Goal: Obtain resource: Download file/media

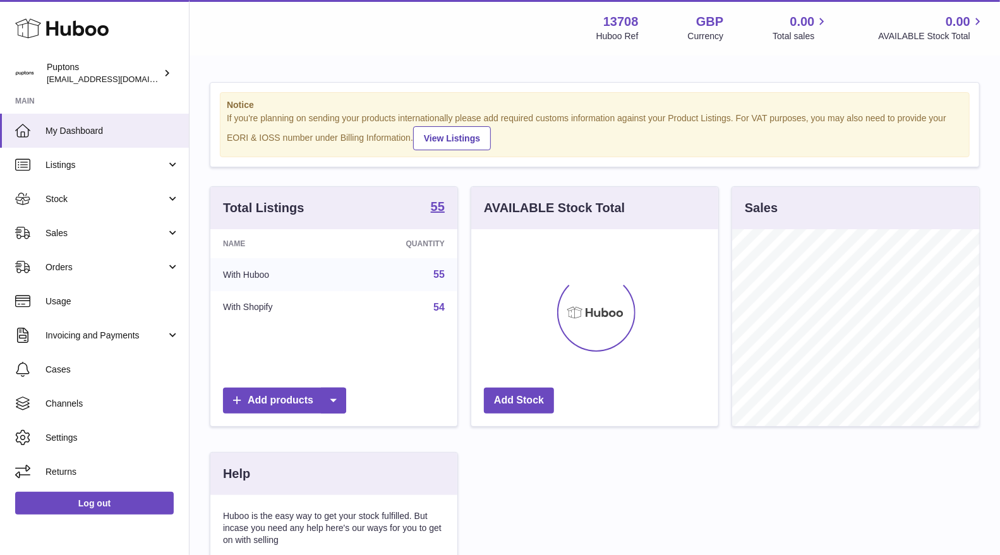
scroll to position [196, 247]
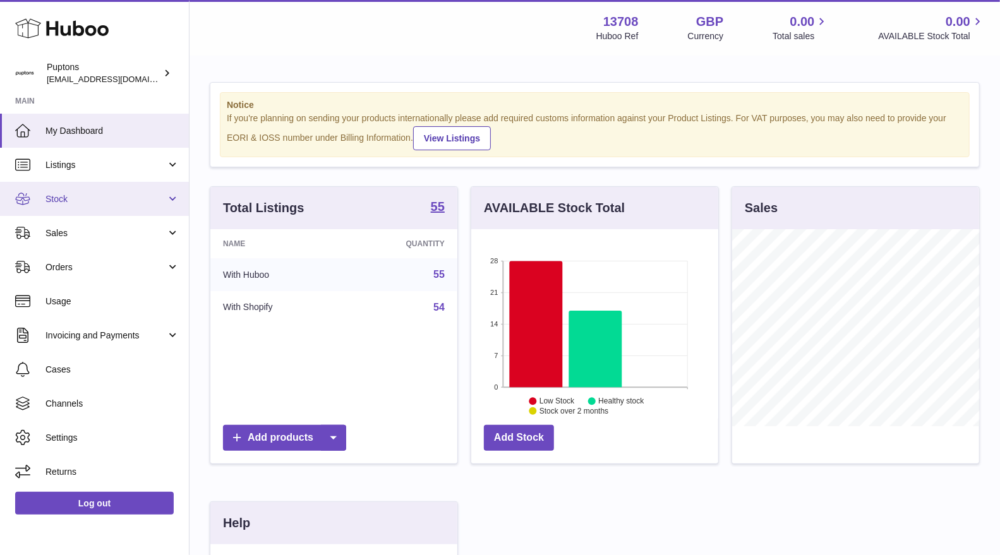
click at [84, 212] on link "Stock" at bounding box center [94, 199] width 189 height 34
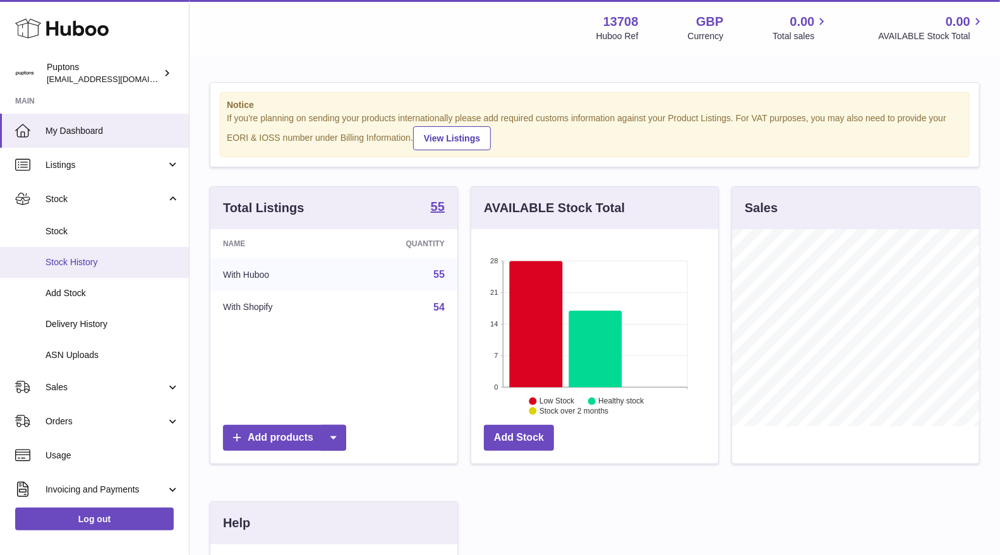
click at [84, 263] on span "Stock History" at bounding box center [112, 262] width 134 height 12
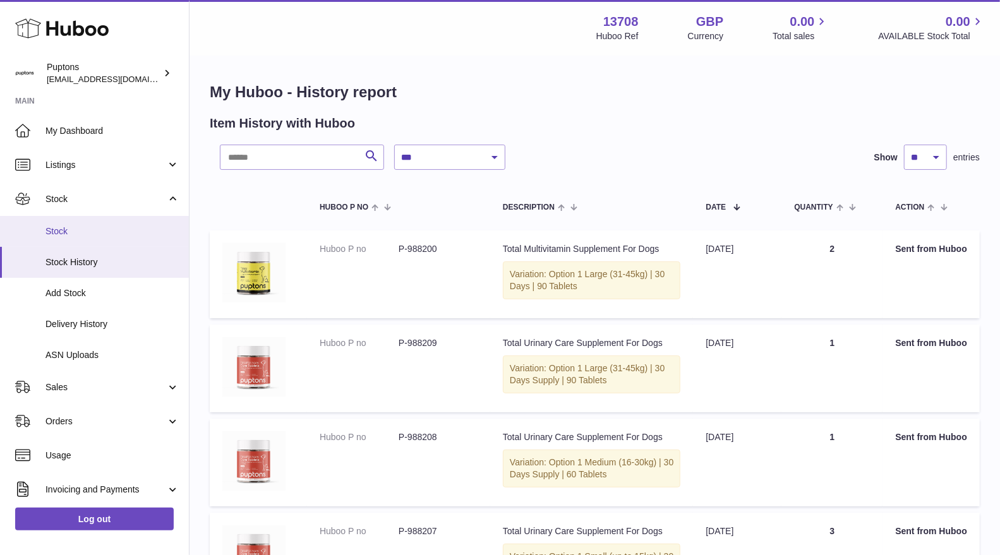
click at [71, 235] on span "Stock" at bounding box center [112, 232] width 134 height 12
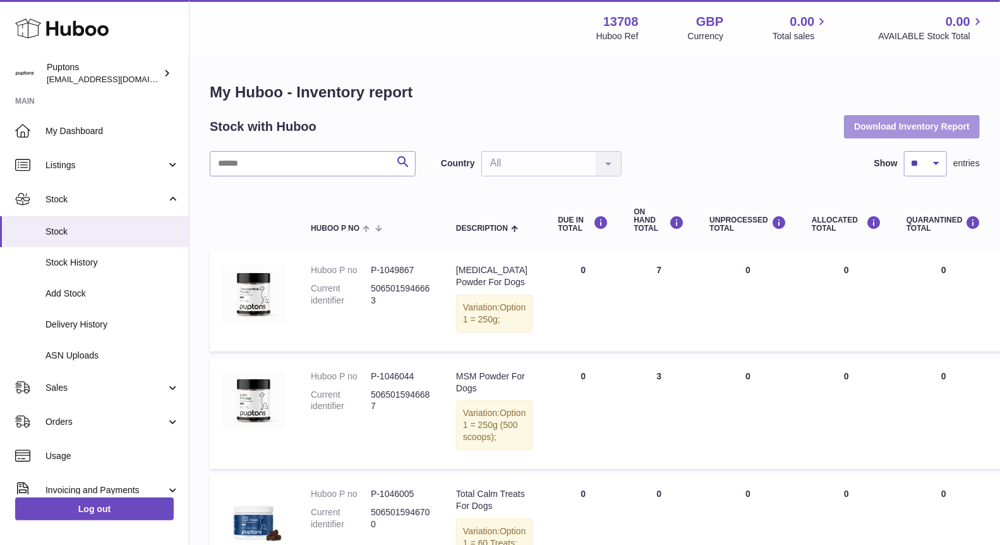
click at [900, 127] on button "Download Inventory Report" at bounding box center [912, 126] width 136 height 23
